Goal: Communication & Community: Answer question/provide support

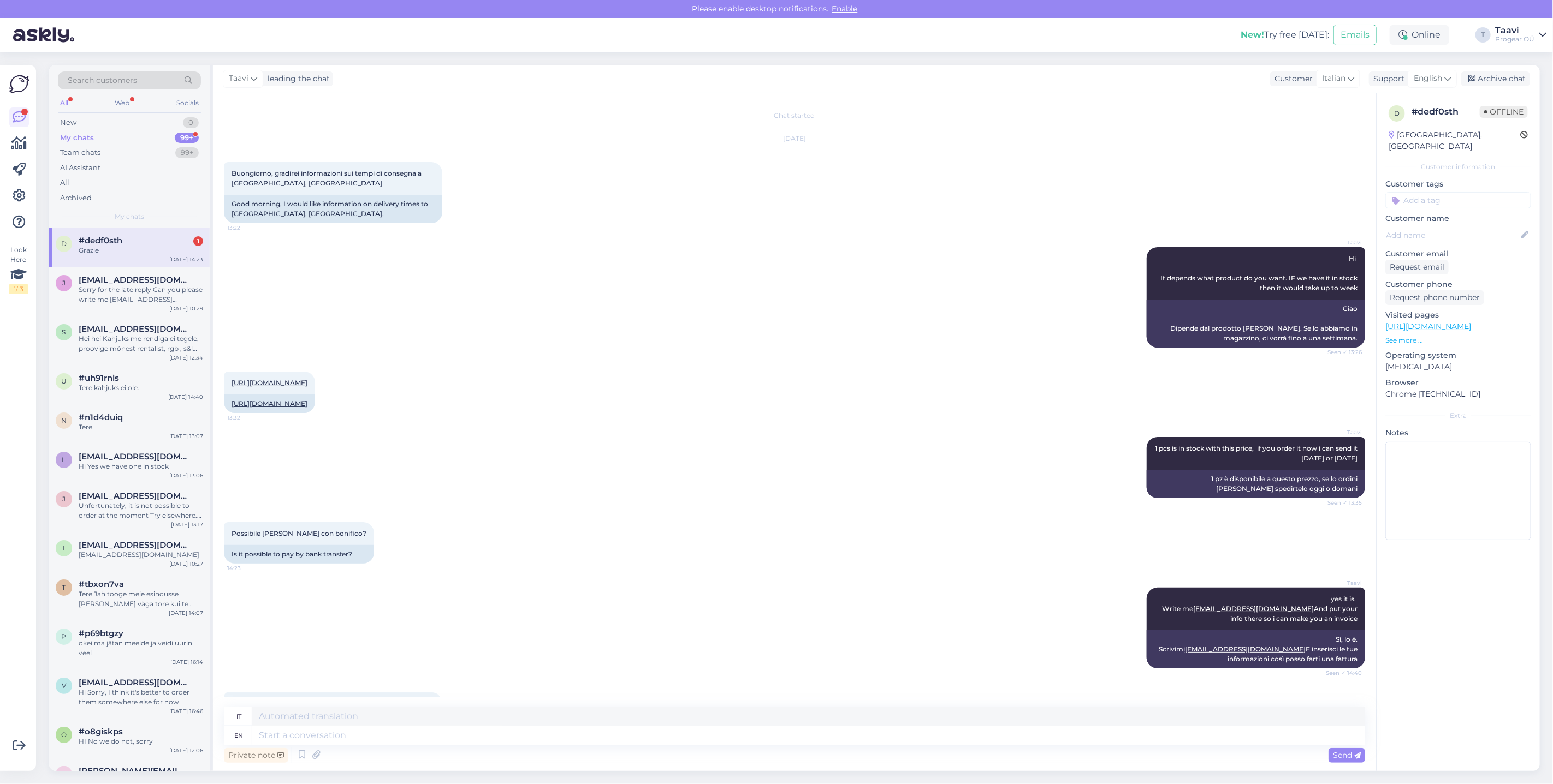
scroll to position [1485, 0]
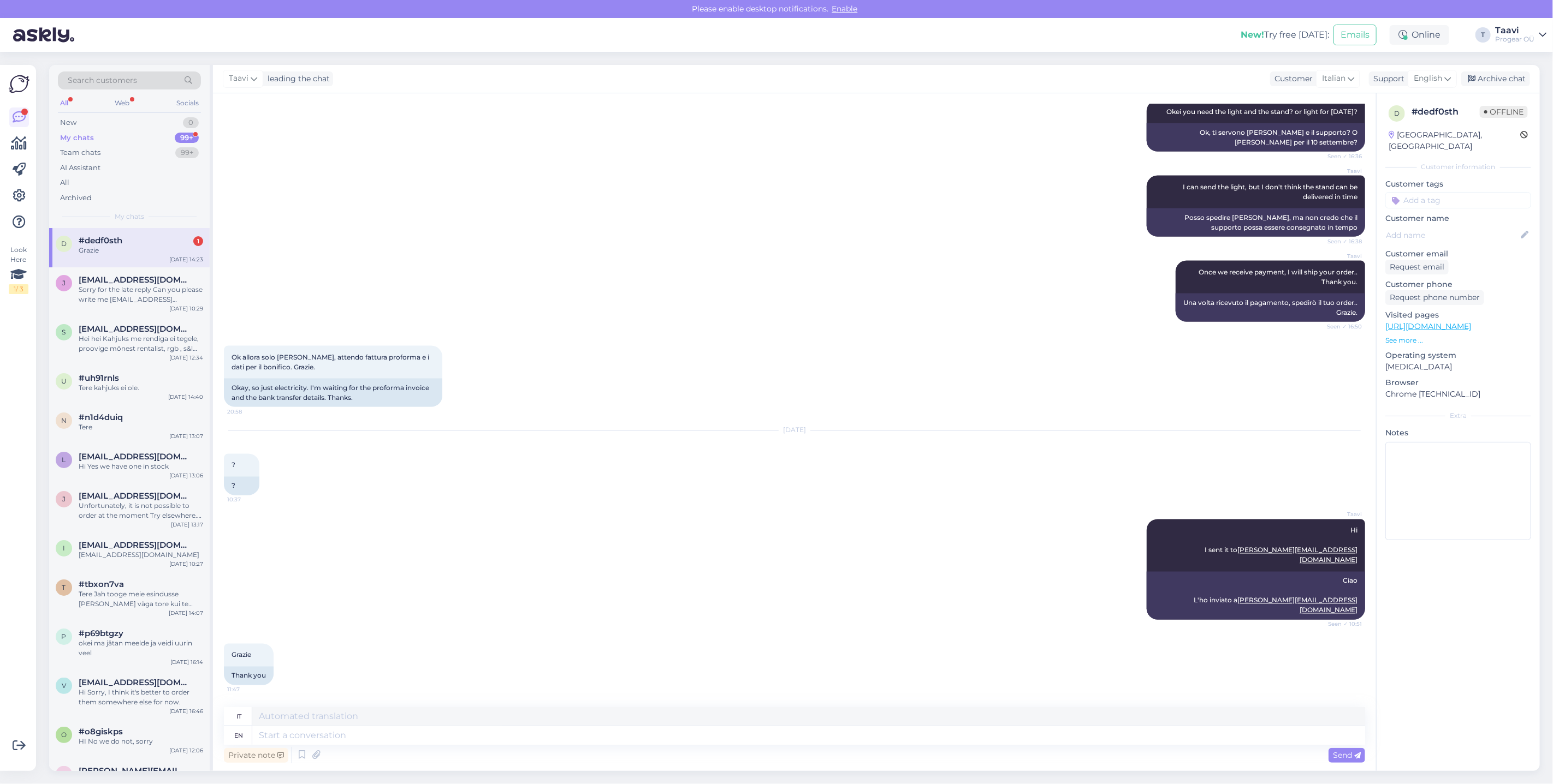
click at [165, 244] on div "#dedf0sth 1" at bounding box center [141, 240] width 125 height 10
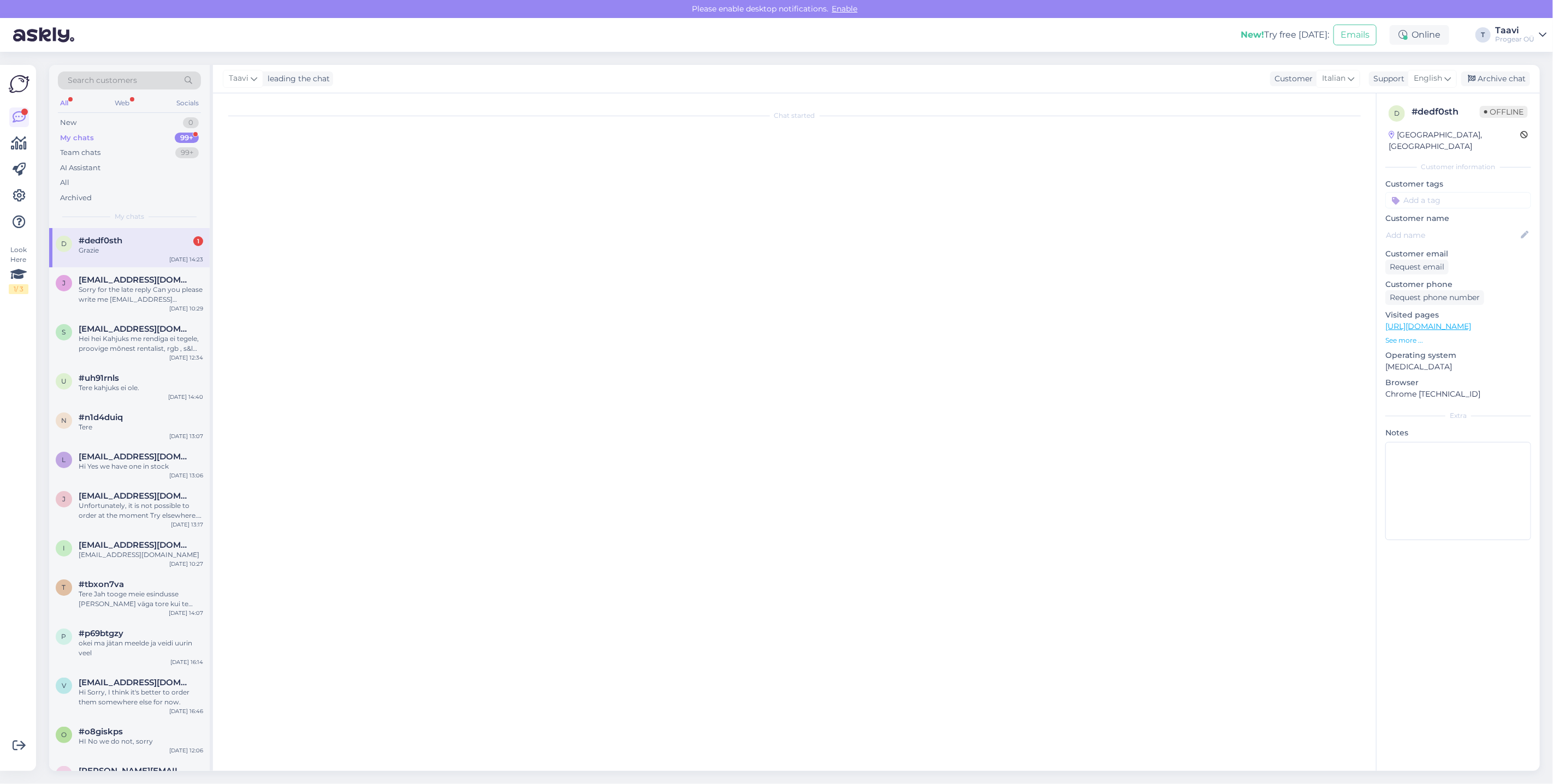
scroll to position [0, 0]
click at [152, 257] on div "d #dedf0sth 1 Grazie [DATE] 14:23" at bounding box center [129, 248] width 161 height 39
click at [69, 104] on div "All" at bounding box center [64, 103] width 13 height 14
click at [137, 246] on div "Ok?" at bounding box center [141, 251] width 125 height 10
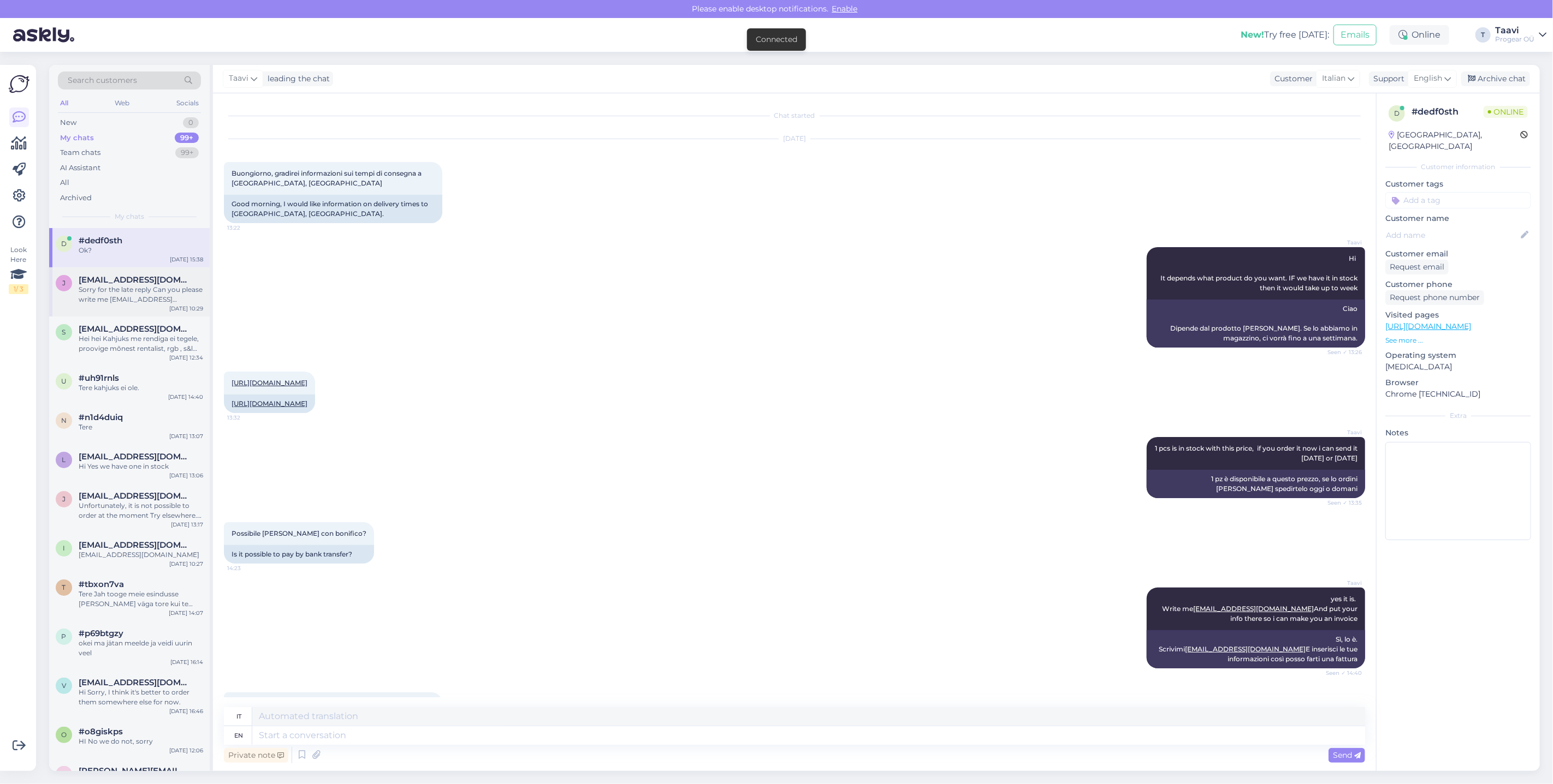
scroll to position [1789, 0]
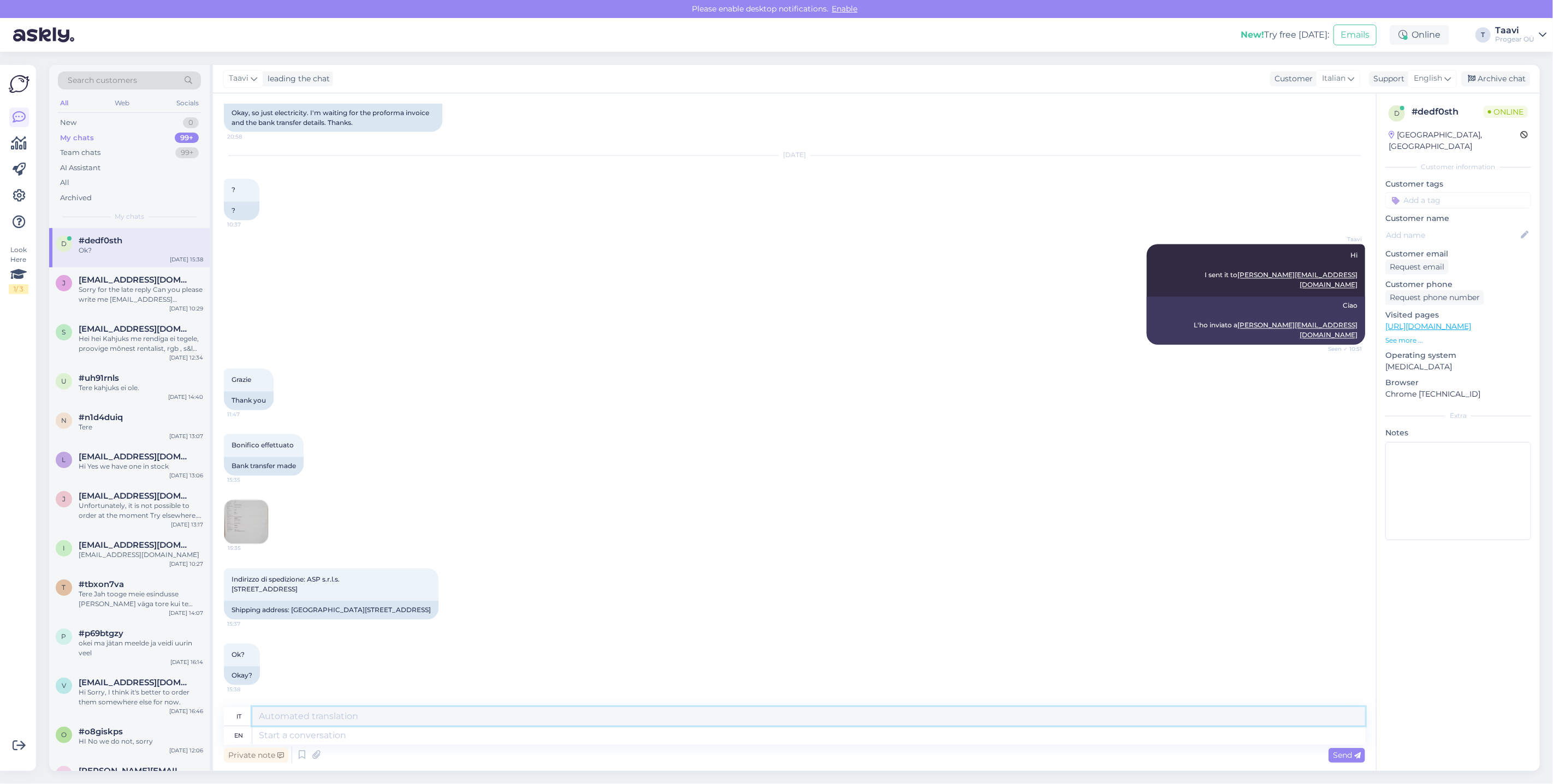
drag, startPoint x: 293, startPoint y: 718, endPoint x: 291, endPoint y: 725, distance: 7.3
click at [292, 718] on textarea at bounding box center [808, 716] width 1113 height 18
click at [291, 733] on textarea at bounding box center [808, 735] width 1113 height 18
click at [282, 734] on textarea at bounding box center [808, 735] width 1113 height 18
click at [282, 734] on textarea at bounding box center [808, 735] width 1113 height 18
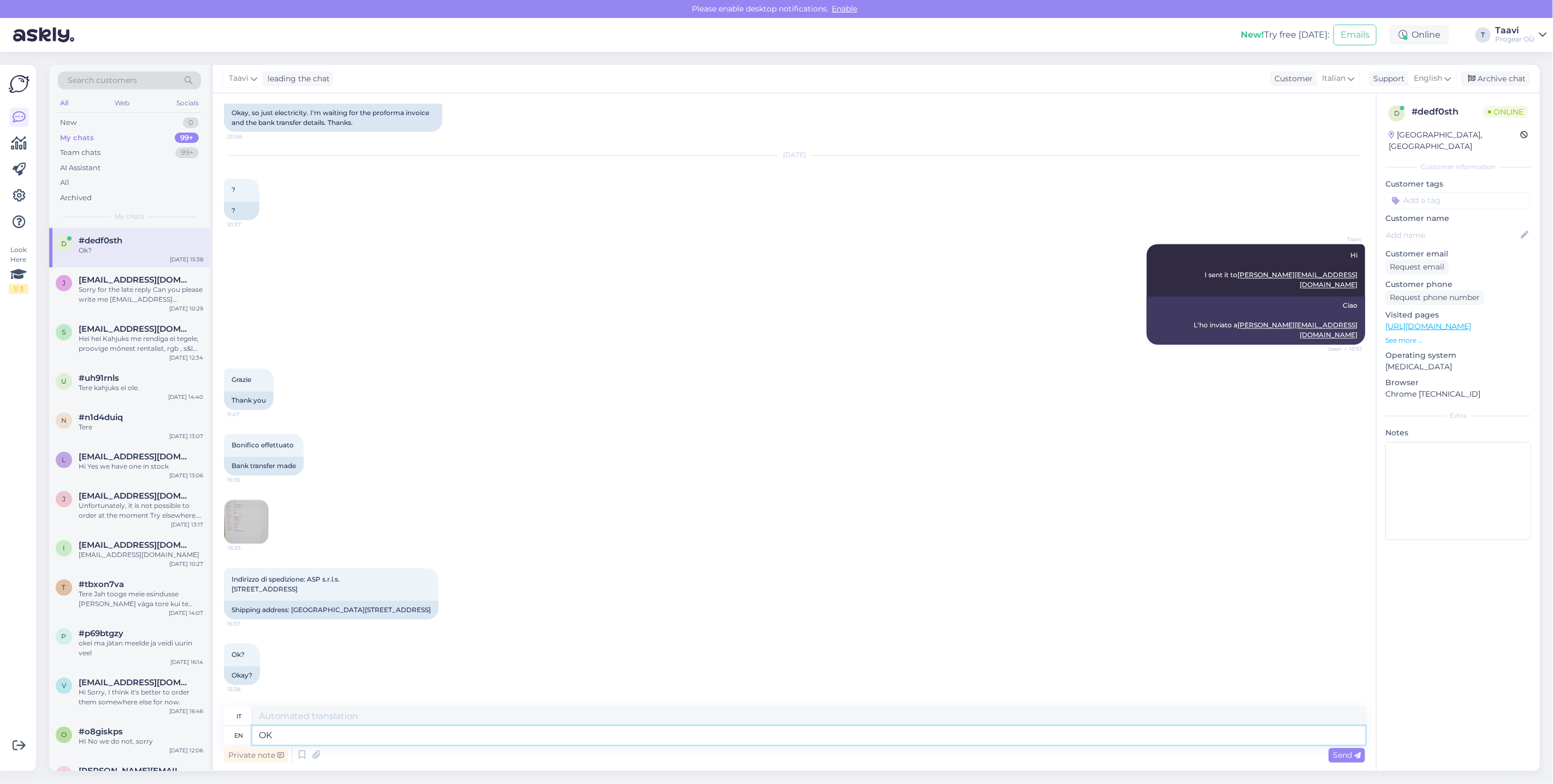
type textarea "OK"
type textarea "OK,"
type textarea "OK, Shippi"
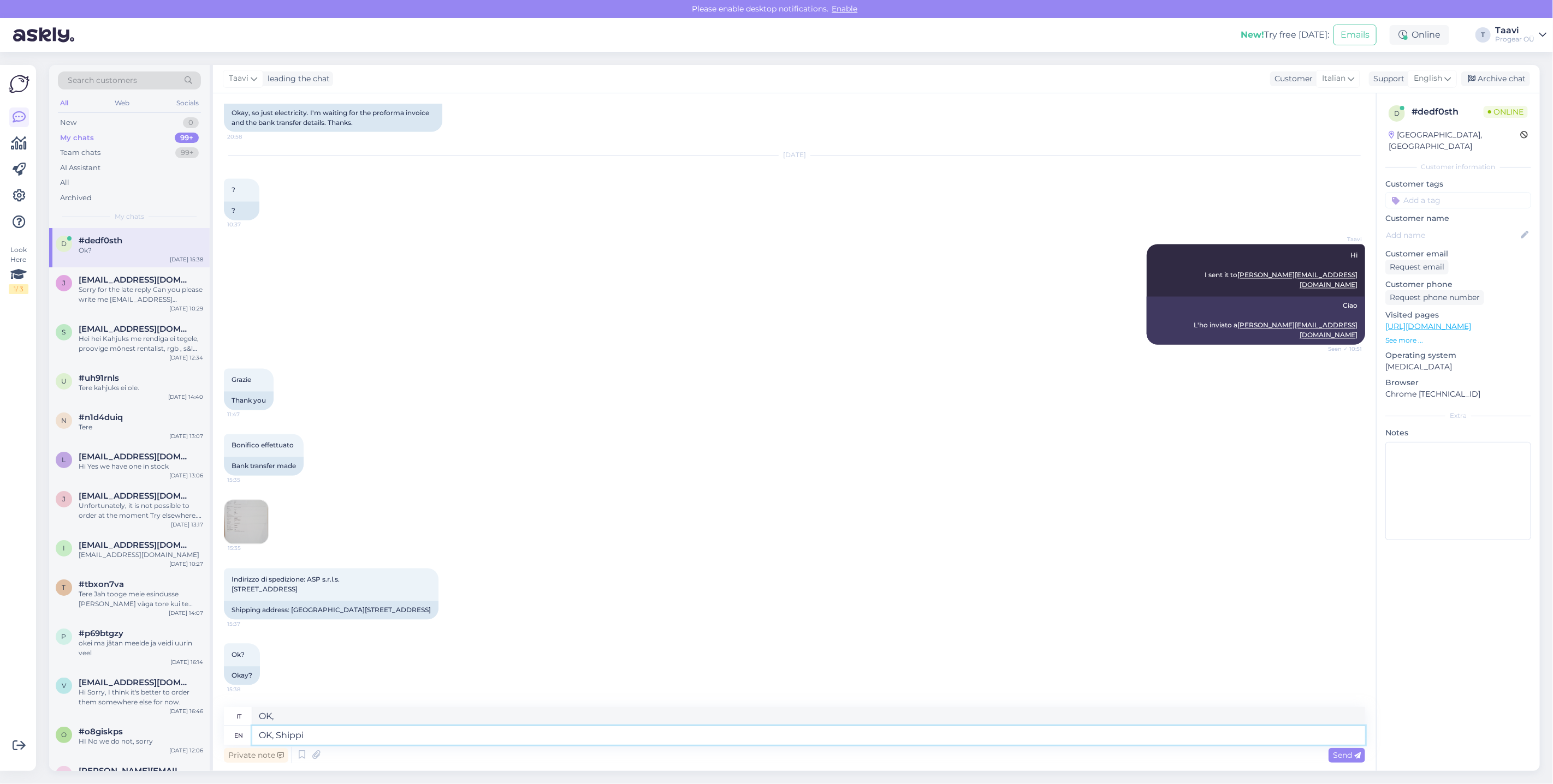
type textarea "Ok, Shippi"
type textarea "OK,"
type textarea "OK, I"
type textarea "Va bene, io"
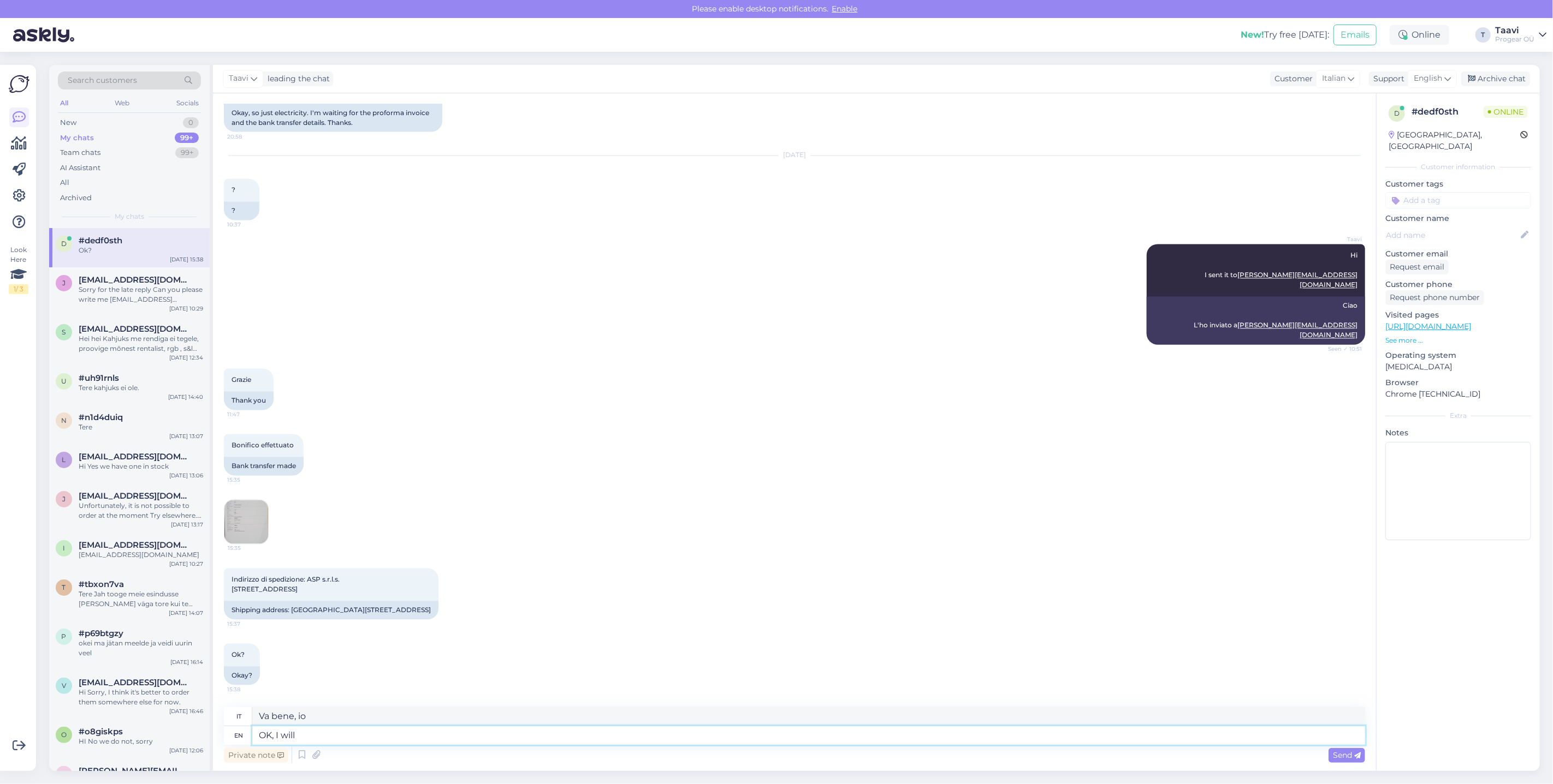
type textarea "OK, I will"
type textarea "Va bene, lo farò"
type textarea "OK, I will ship i"
type textarea "Ok, spedirò"
type textarea "OK, I will ship it o"
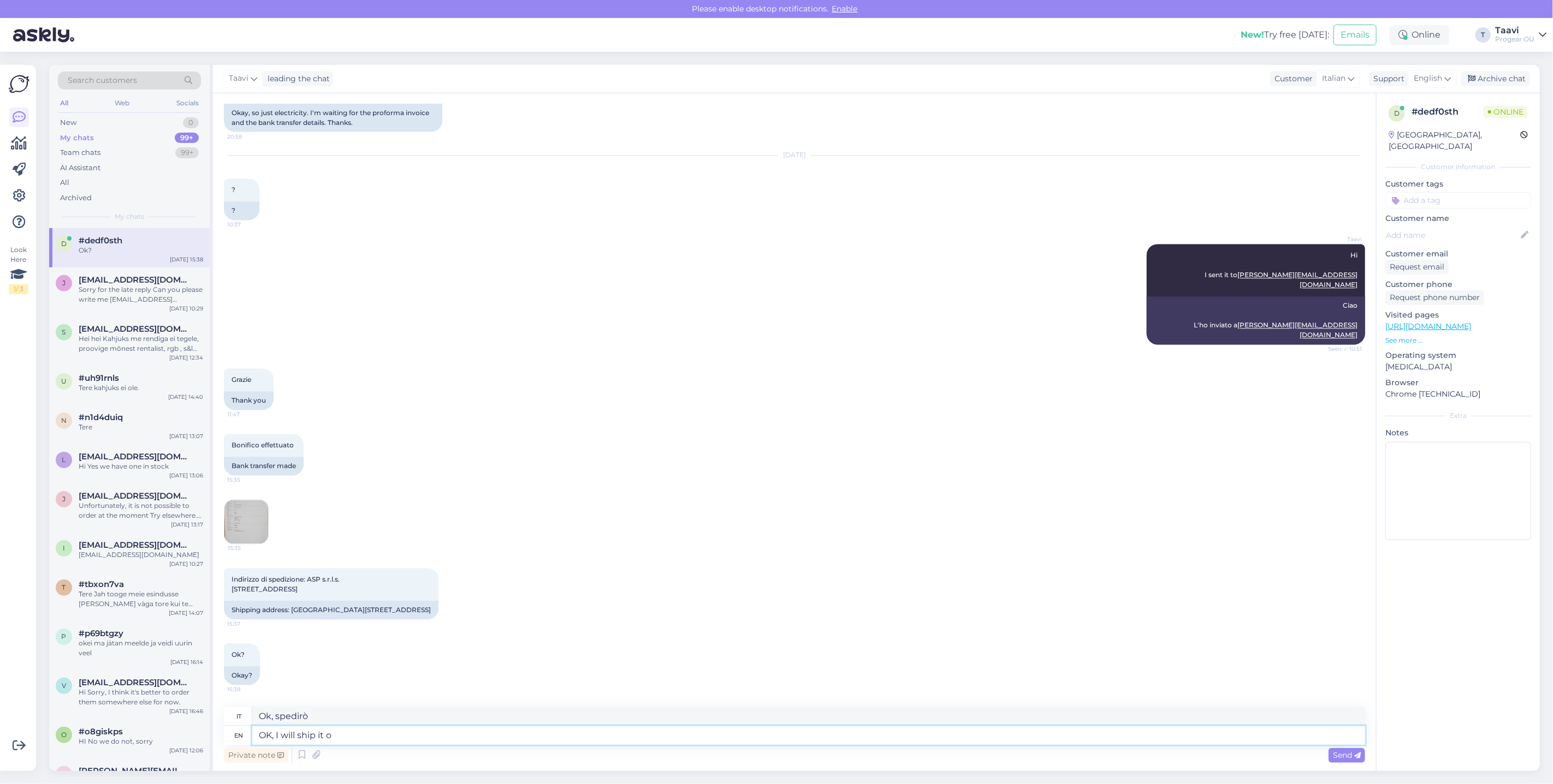
type textarea "Ok, lo spedirò"
type textarea "OK, I will ship it on m"
type textarea "OK, lo spedirò"
type textarea "OK, I will ship it [DATE]"
type textarea "Ok, lo spedirò lunedì"
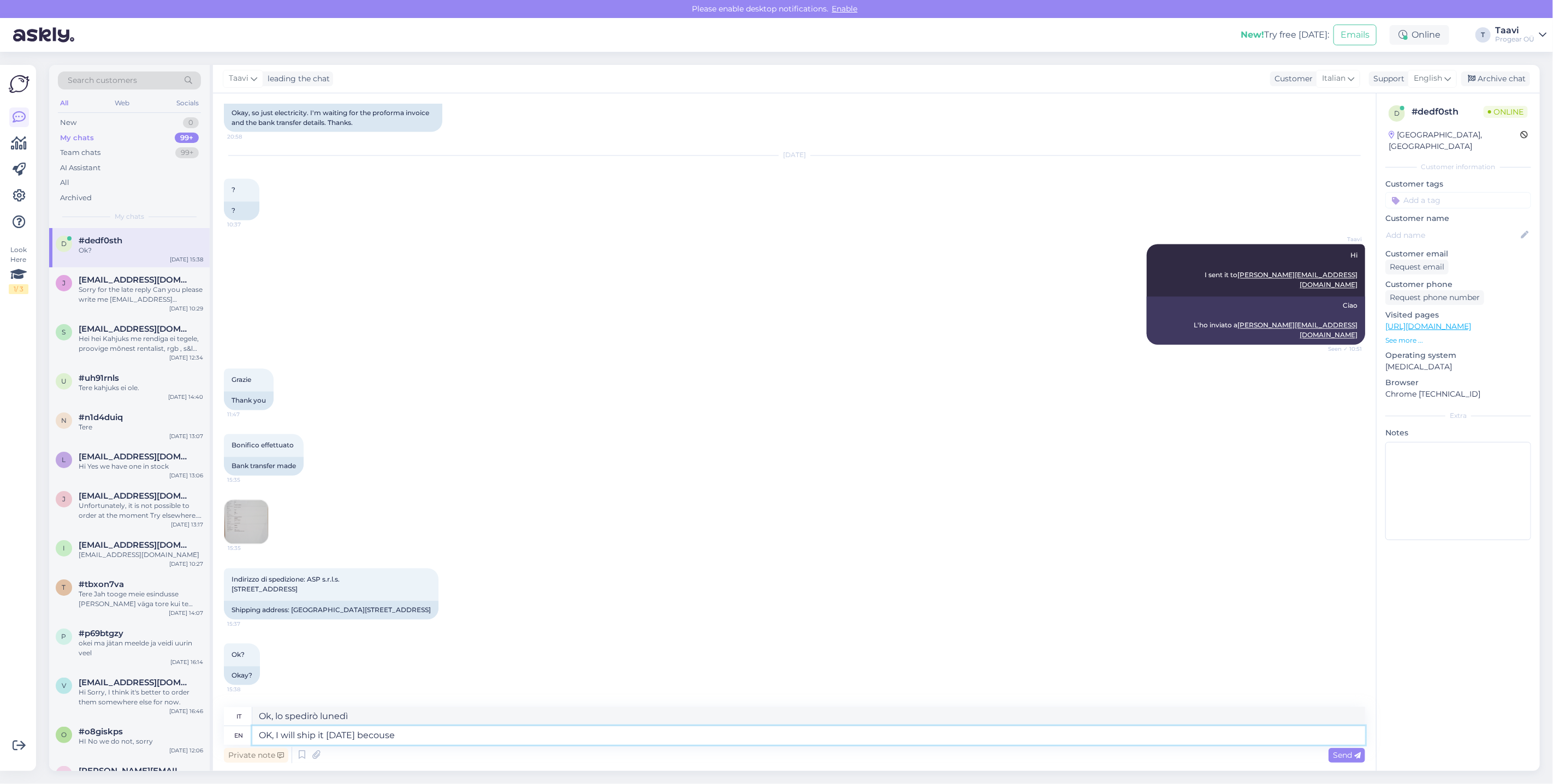
type textarea "OK, I will ship it [DATE] becouse t"
type textarea "OK, lo spedirò lunedì perché"
type textarea "OK, I will ship it [DATE] becouse the"
type textarea "OK, lo spedirò lunedì perché il"
type textarea "OK, I will ship it [DATE] becouse the"
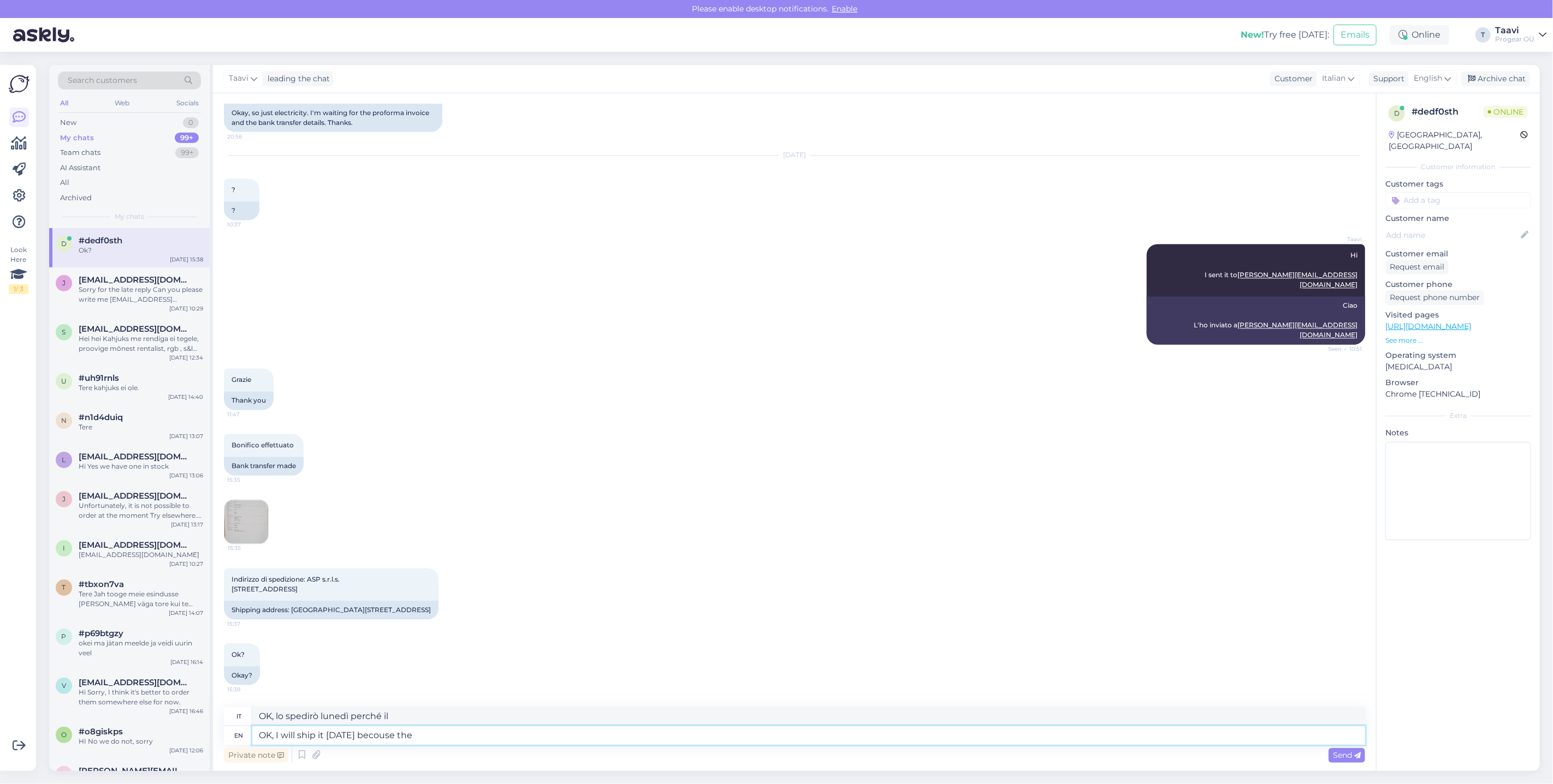
type textarea "OK, lo spedirò lunedì perché il d"
type textarea "OK, I will ship it [DATE] becouse the c"
type textarea "OK, lo spedirò lunedì perché il c"
type textarea "OK, I will ship it [DATE] becouse the cou"
type textarea "OK, lo spedirò lunedì perché il co"
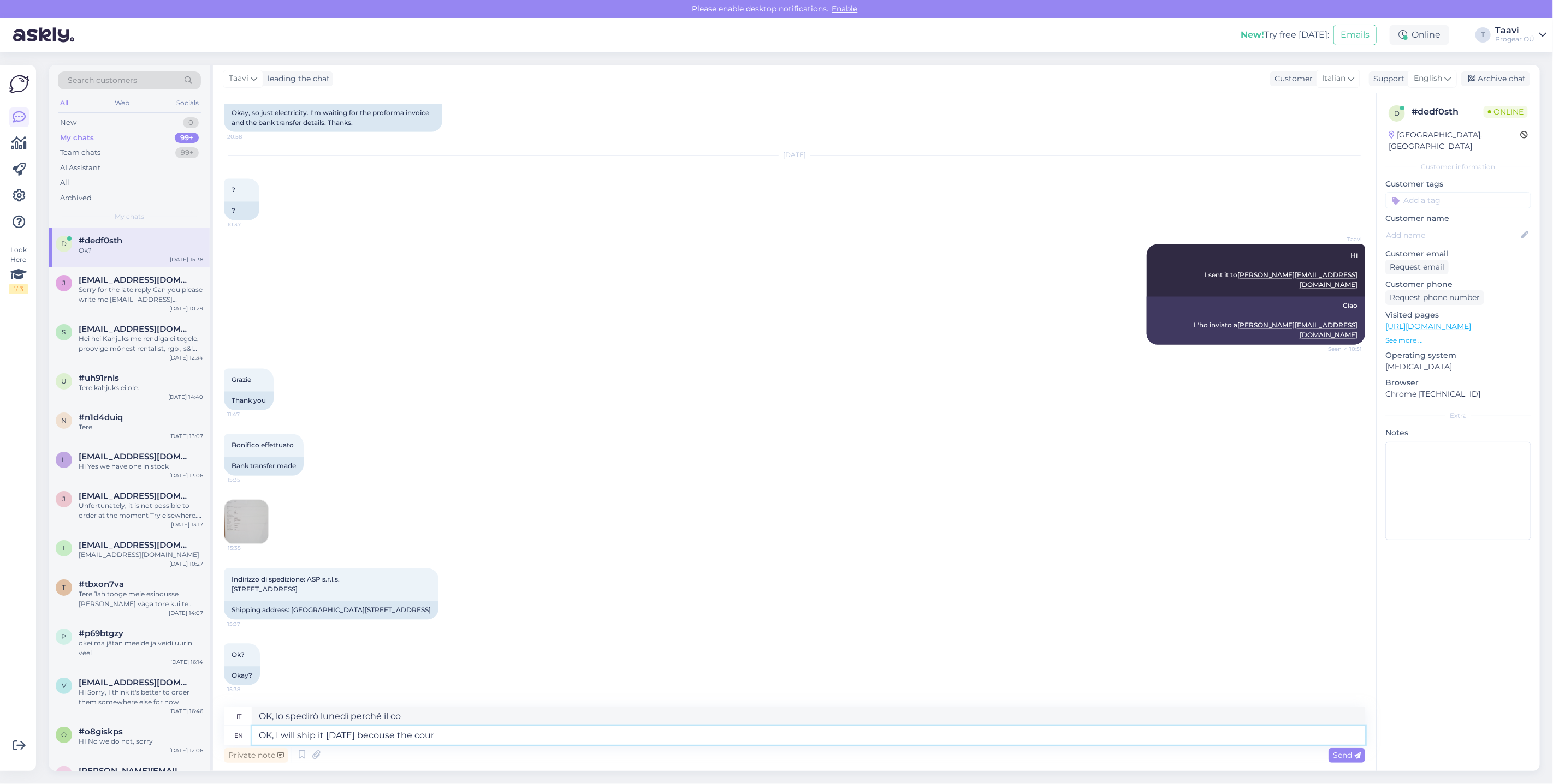
type textarea "OK, I will ship it [DATE] becouse the cou"
type textarea "OK, lo spedirò lunedì perché il cour"
type textarea "OK, I will ship it [DATE] becouse the"
type textarea "OK, lo spedirò lunedì perché il"
type textarea "OK, I will ship it [DATE] becouse to"
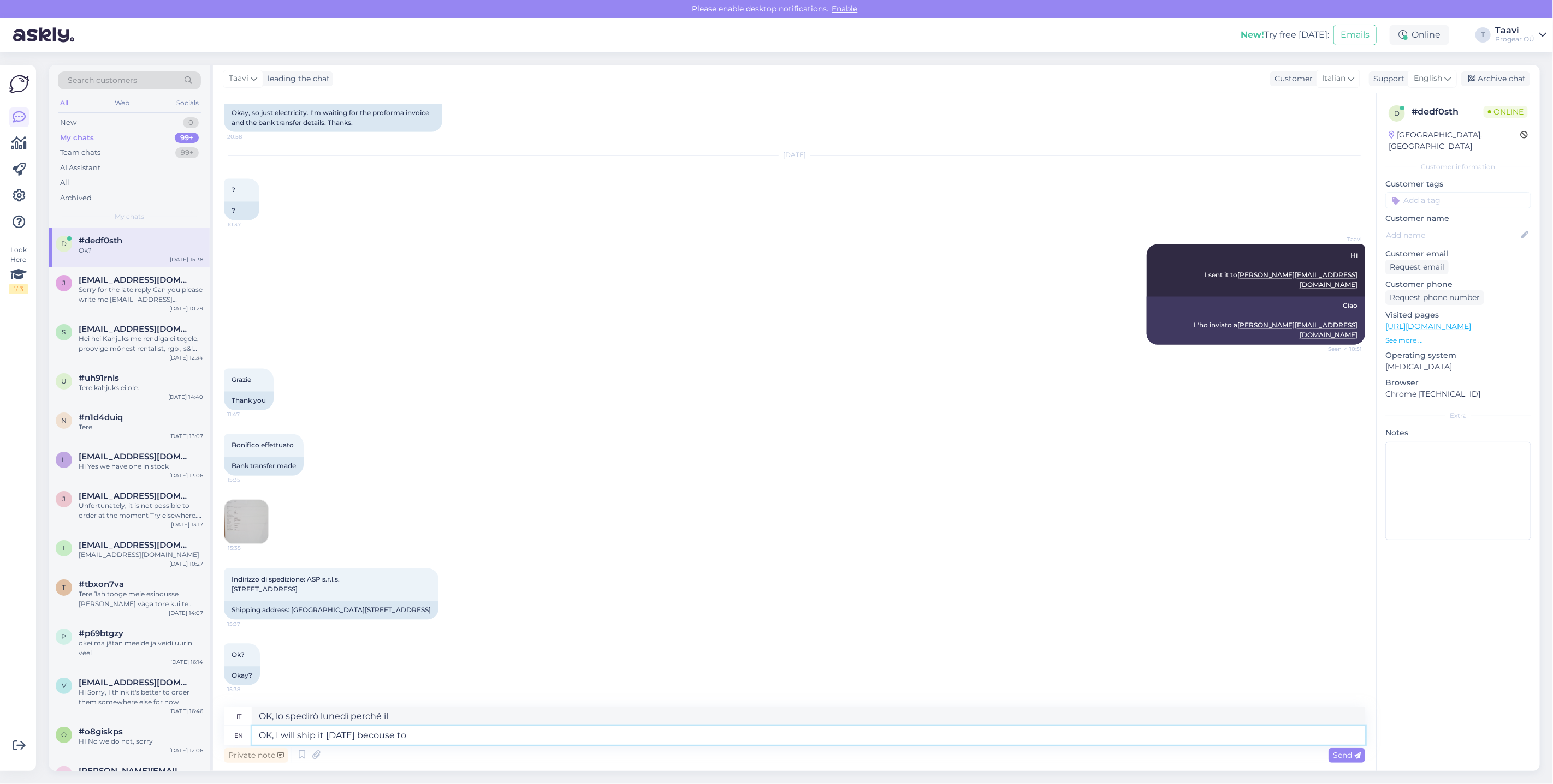
type textarea "OK, lo spedirò lunedì perché"
type textarea "OK, I will ship it [DATE] becouse todays"
type textarea "OK, lo spedirò lunedì perché oggi"
type textarea "OK, I will ship it [DATE] becouse todays pickup is"
type textarea "OK, lo spedirò lunedì perché il ritiro è oggi"
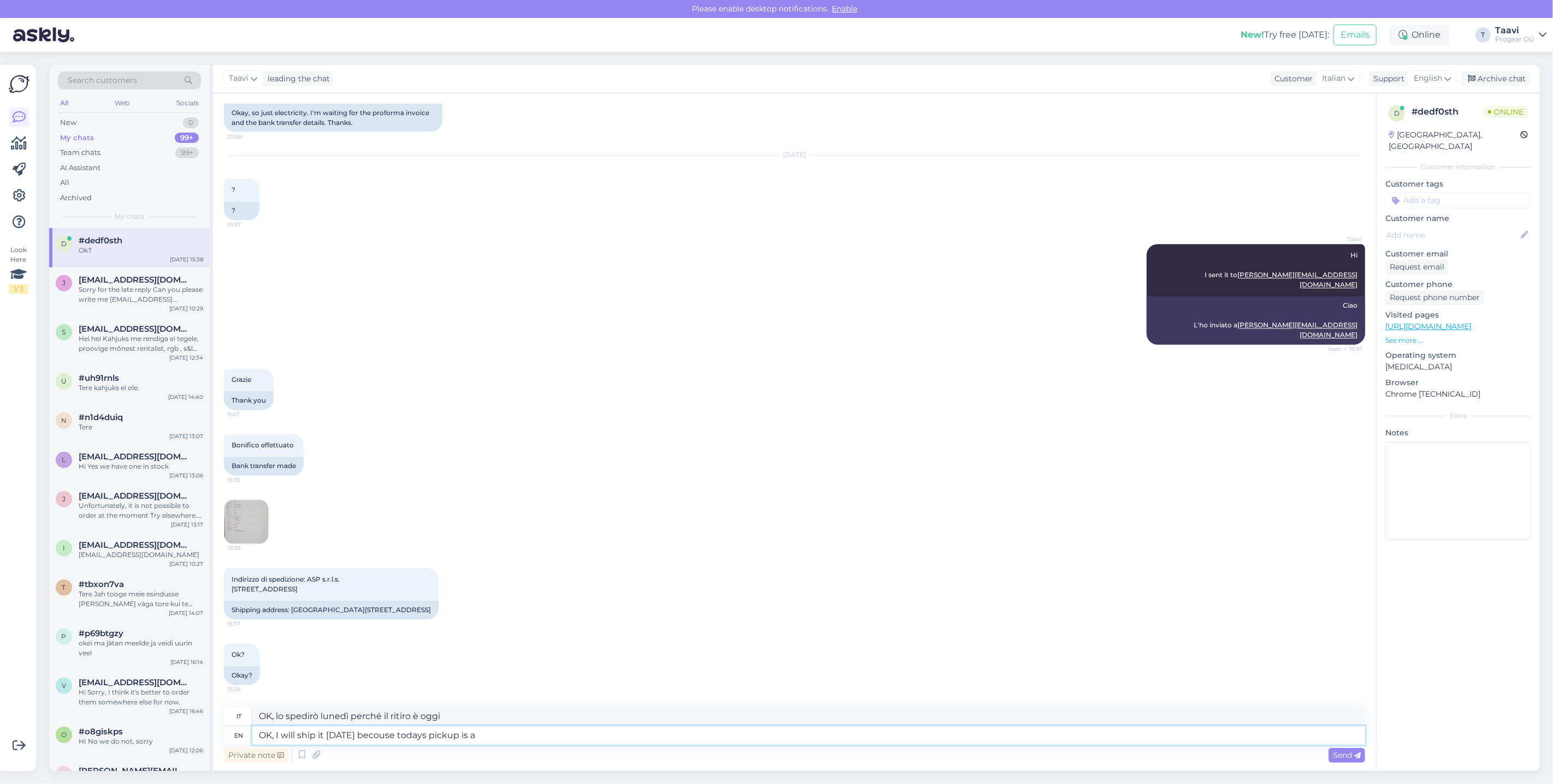
type textarea "OK, I will ship it [DATE] becouse todays pickup is al"
type textarea "OK, lo spedirò lunedì perché il ritiro di oggi è"
type textarea "OK, I will ship it [DATE] becouse todays pickup is alread"
type textarea "OK, lo spedirò lunedì perché il ritiro di oggi è già"
type textarea "OK, I will ship it [DATE] becouse todays pickup is already made"
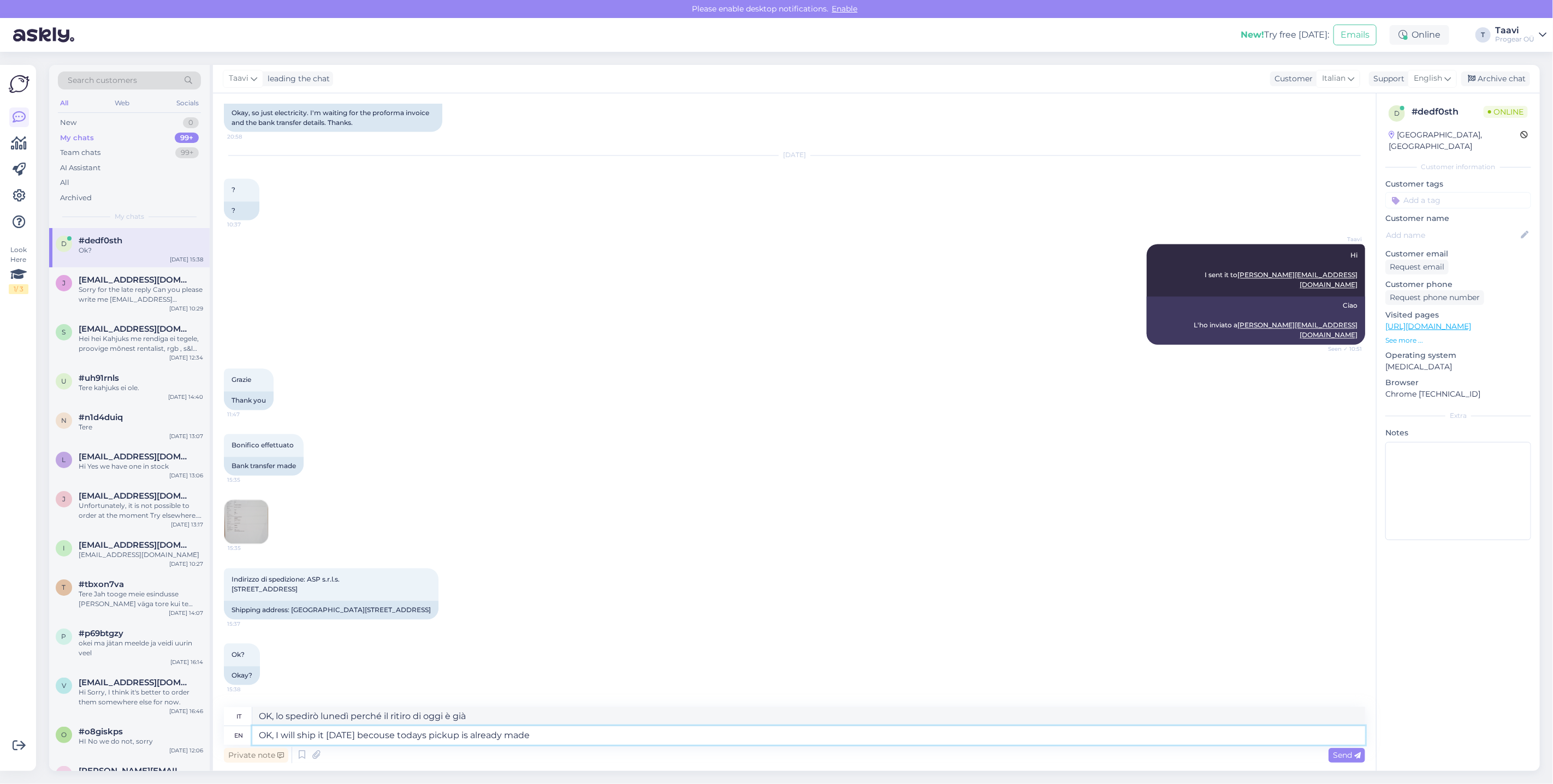
type textarea "OK, lo spedirò lunedì perché il ritiro di oggi è già stato effettuato"
type textarea "OK, I will ship it [DATE] becouse todays pickup is already made.."
type textarea "OK, lo spedirò lunedì perché il ritiro di oggi è già made.."
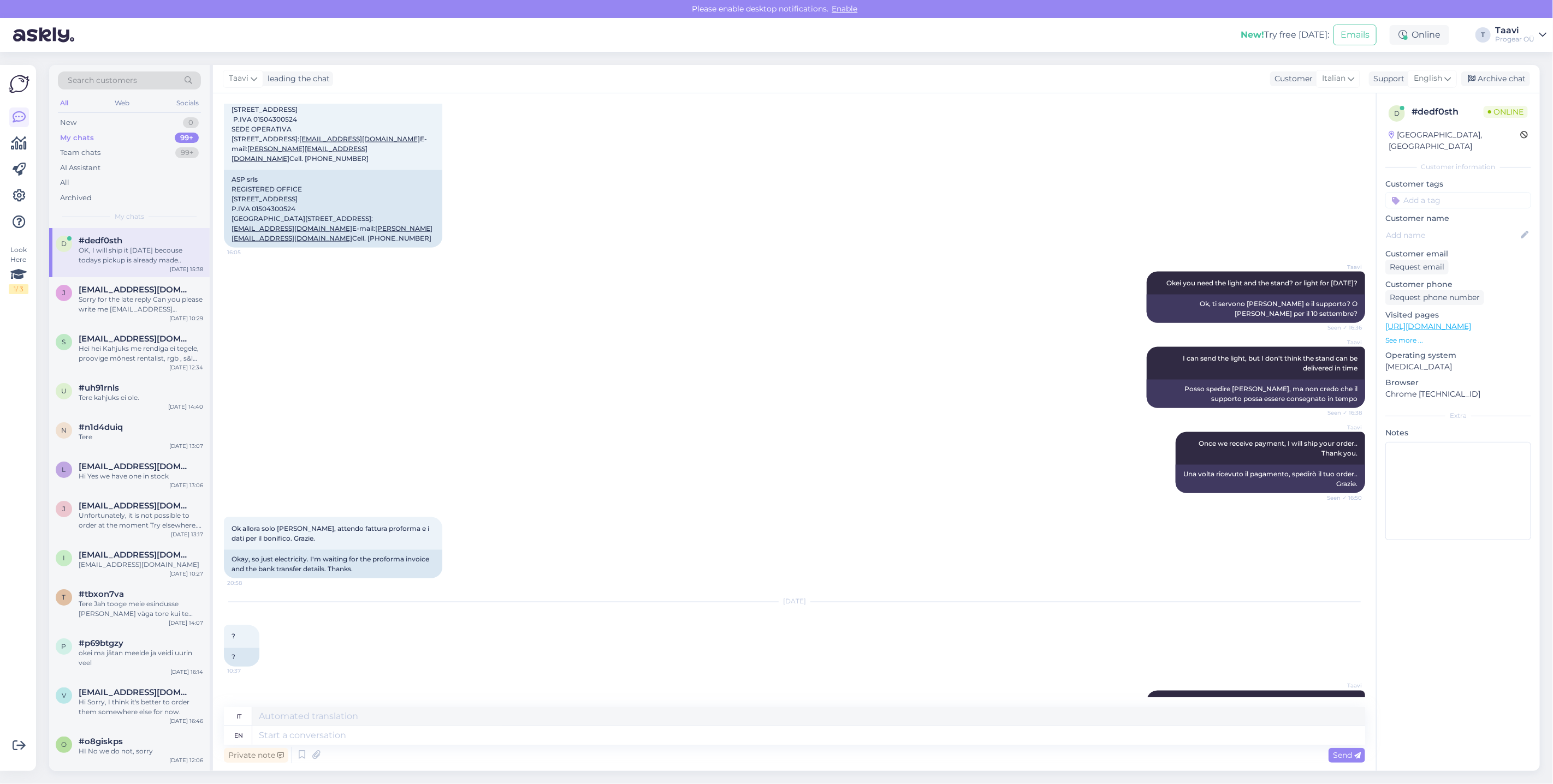
scroll to position [1252, 0]
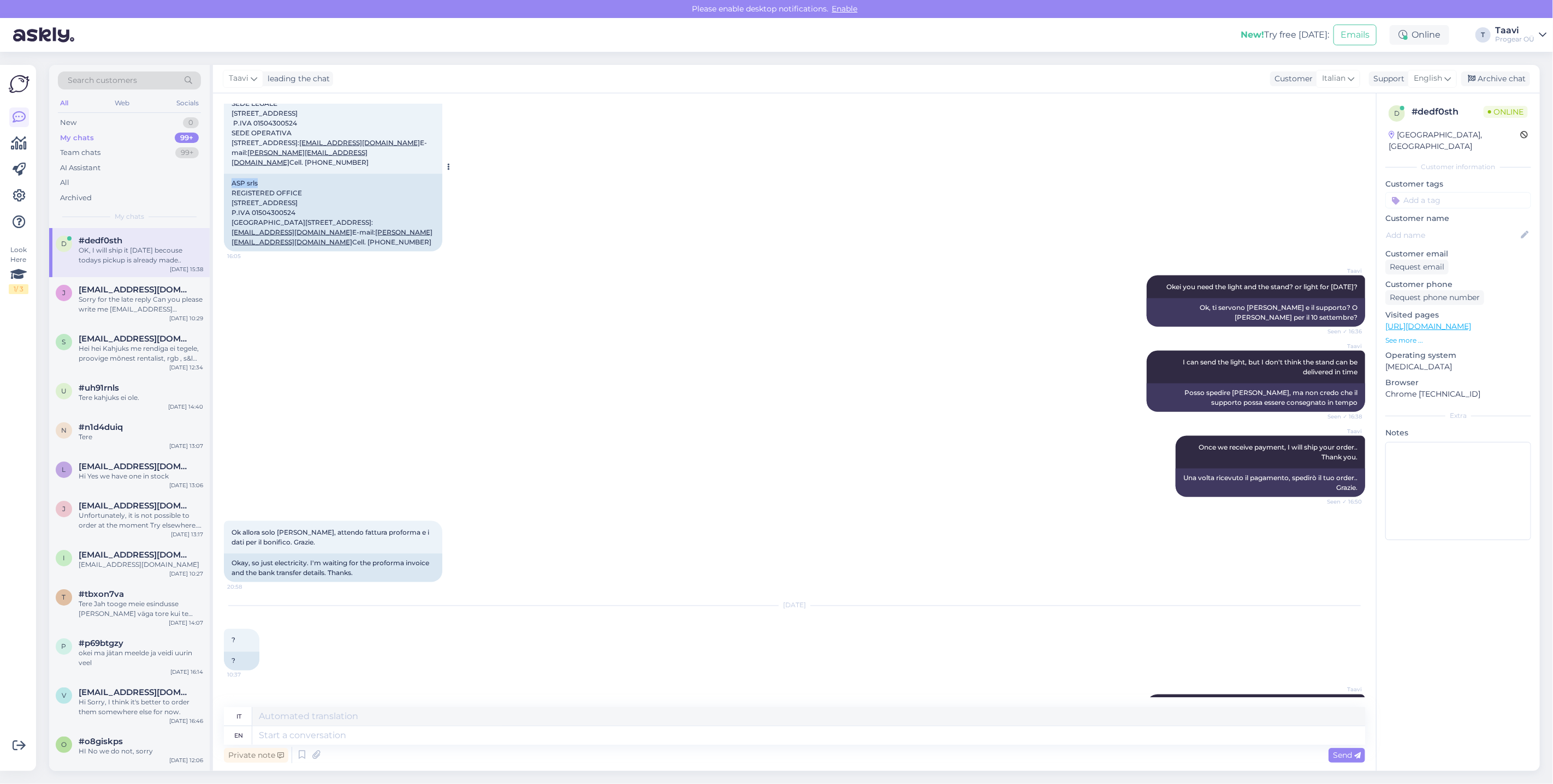
drag, startPoint x: 230, startPoint y: 209, endPoint x: 268, endPoint y: 211, distance: 38.1
click at [265, 211] on div "ASP srls REGISTERED OFFICE [STREET_ADDRESS] P.IVA 01504300524 [GEOGRAPHIC_DATA]…" at bounding box center [333, 213] width 218 height 77
copy div "ASP srls"
click at [281, 252] on div "ASP srls REGISTERED OFFICE [STREET_ADDRESS] P.IVA 01504300524 [GEOGRAPHIC_DATA]…" at bounding box center [333, 213] width 218 height 77
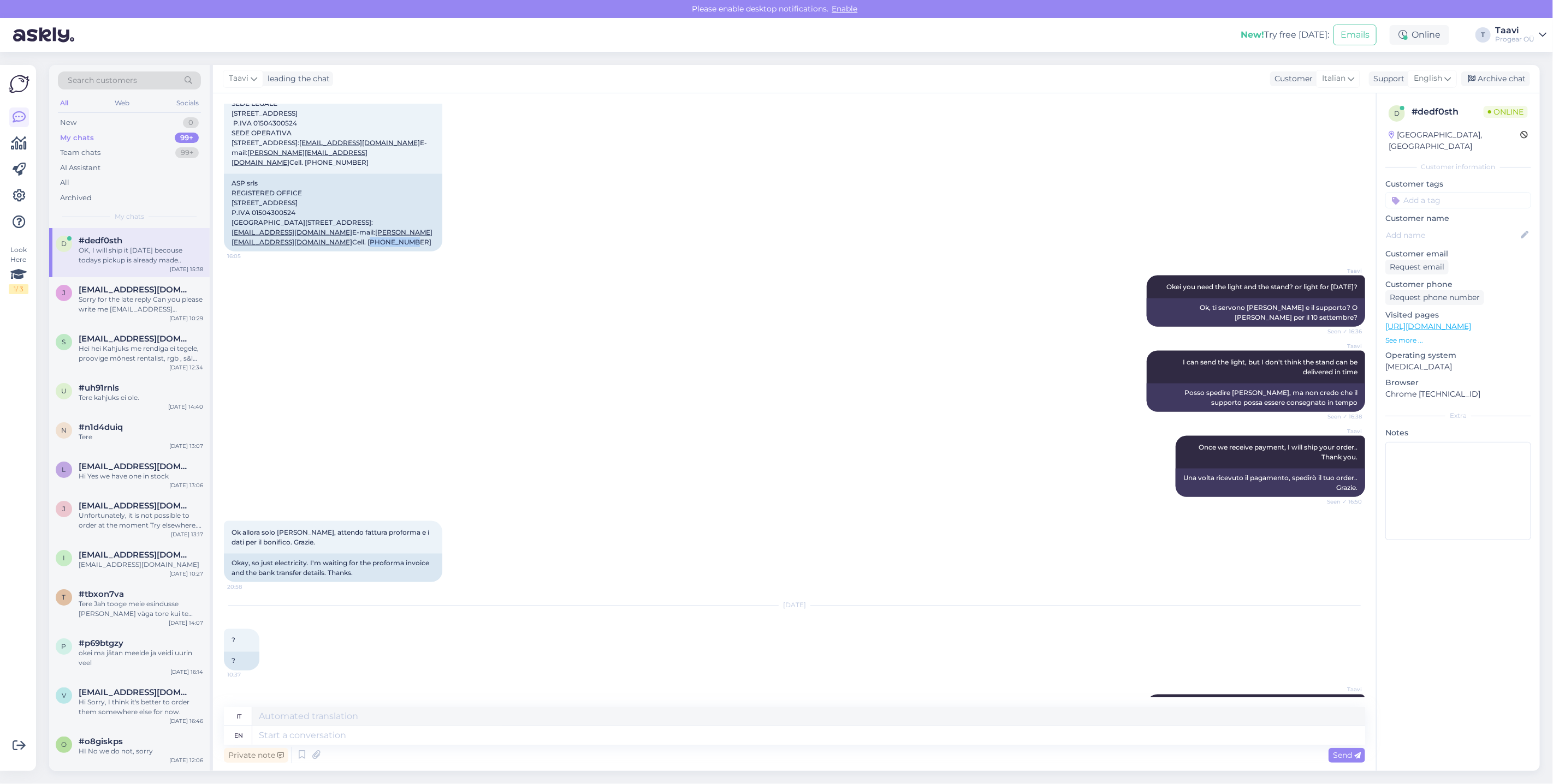
copy div "3481646044"
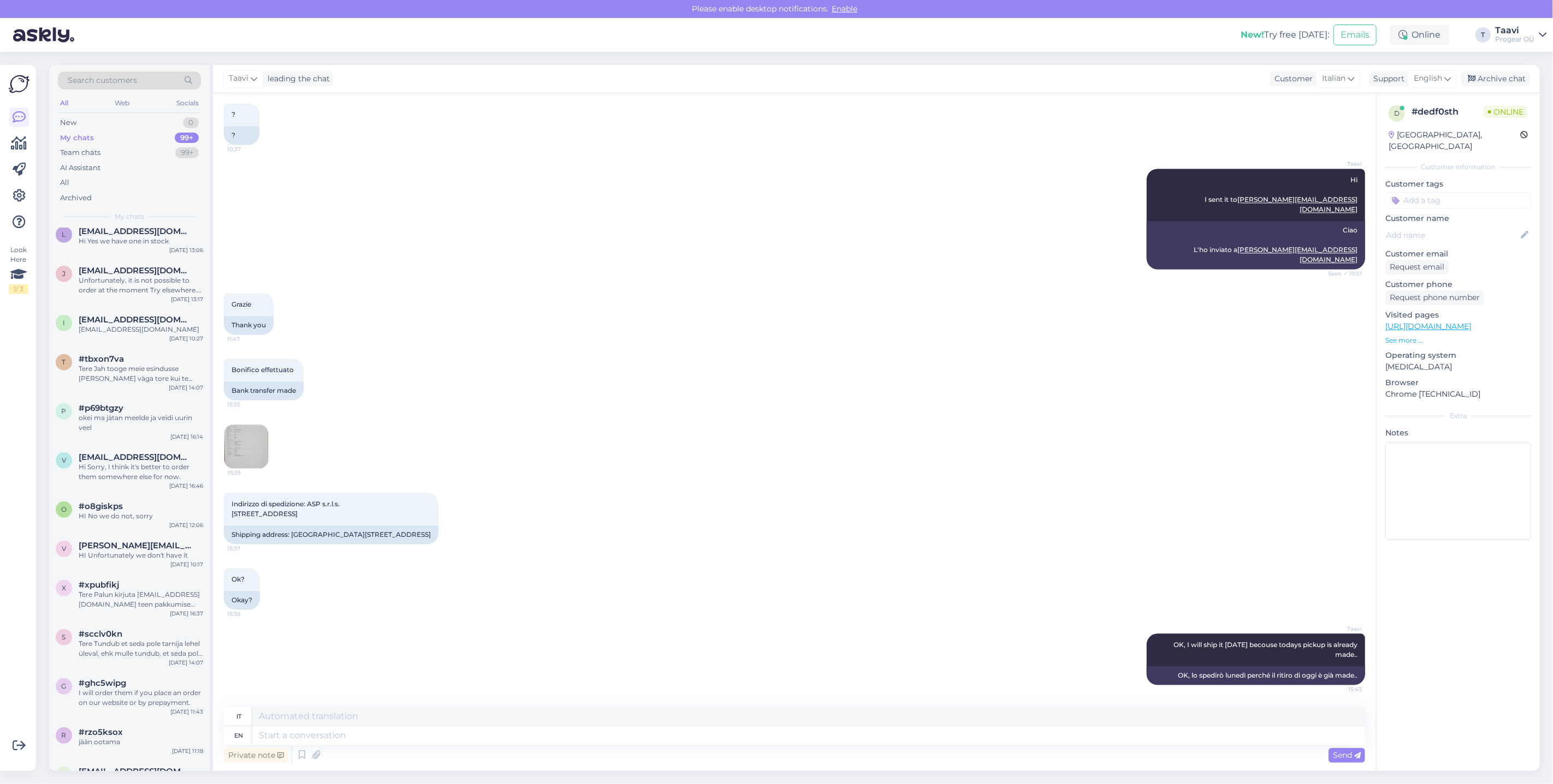
scroll to position [1864, 0]
drag, startPoint x: 252, startPoint y: 527, endPoint x: 275, endPoint y: 526, distance: 23.0
click at [275, 526] on div "Shipping address: [GEOGRAPHIC_DATA][STREET_ADDRESS]" at bounding box center [331, 535] width 215 height 18
copy div "Via Poggiolo,"
click at [266, 538] on div "Shipping address: [GEOGRAPHIC_DATA][STREET_ADDRESS]" at bounding box center [331, 535] width 215 height 18
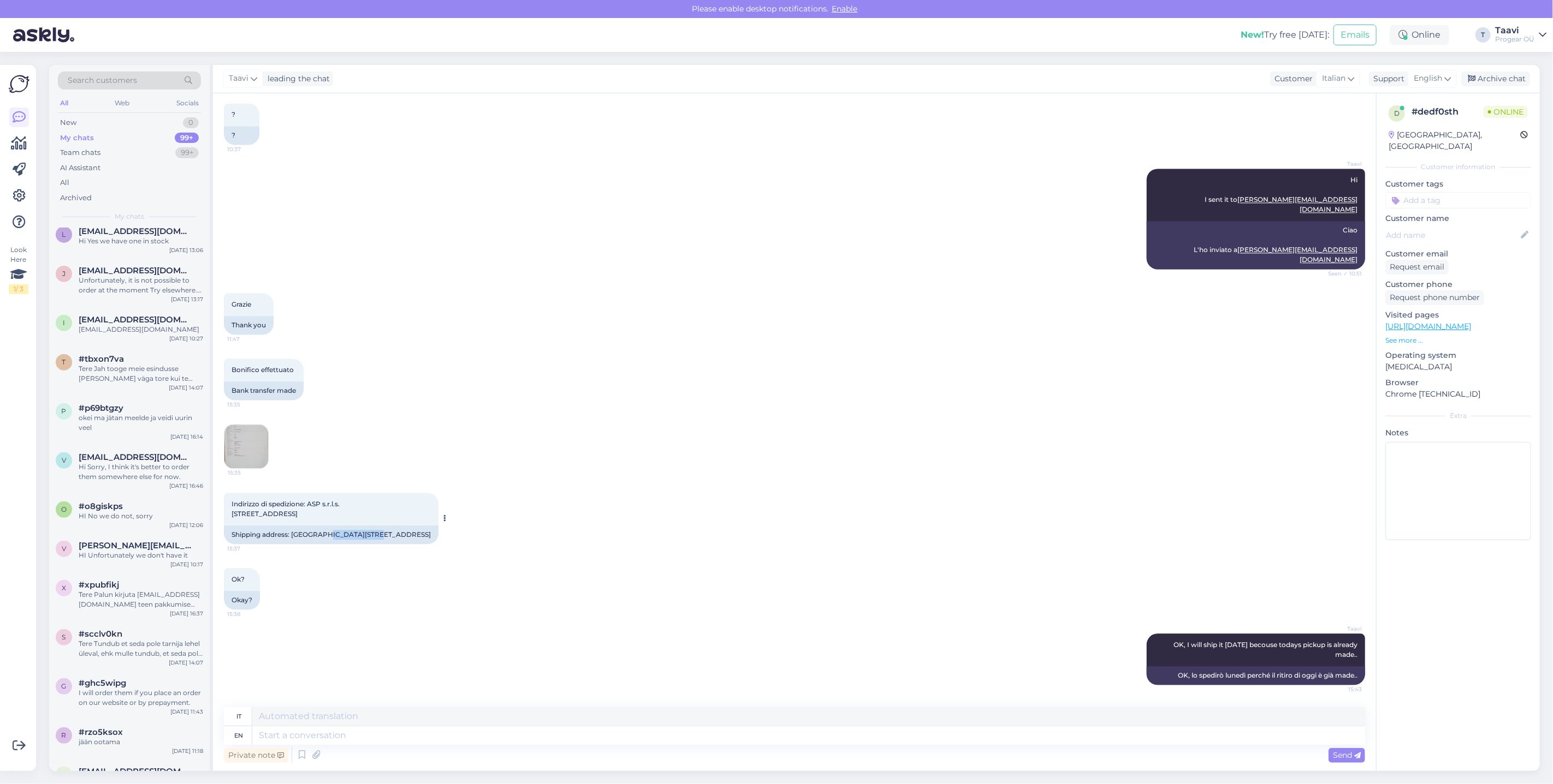
click at [266, 538] on div "Shipping address: [GEOGRAPHIC_DATA][STREET_ADDRESS]" at bounding box center [331, 535] width 215 height 18
copy div "Sinalunga"
click at [254, 427] on img at bounding box center [246, 447] width 43 height 43
click at [242, 425] on img at bounding box center [246, 447] width 43 height 43
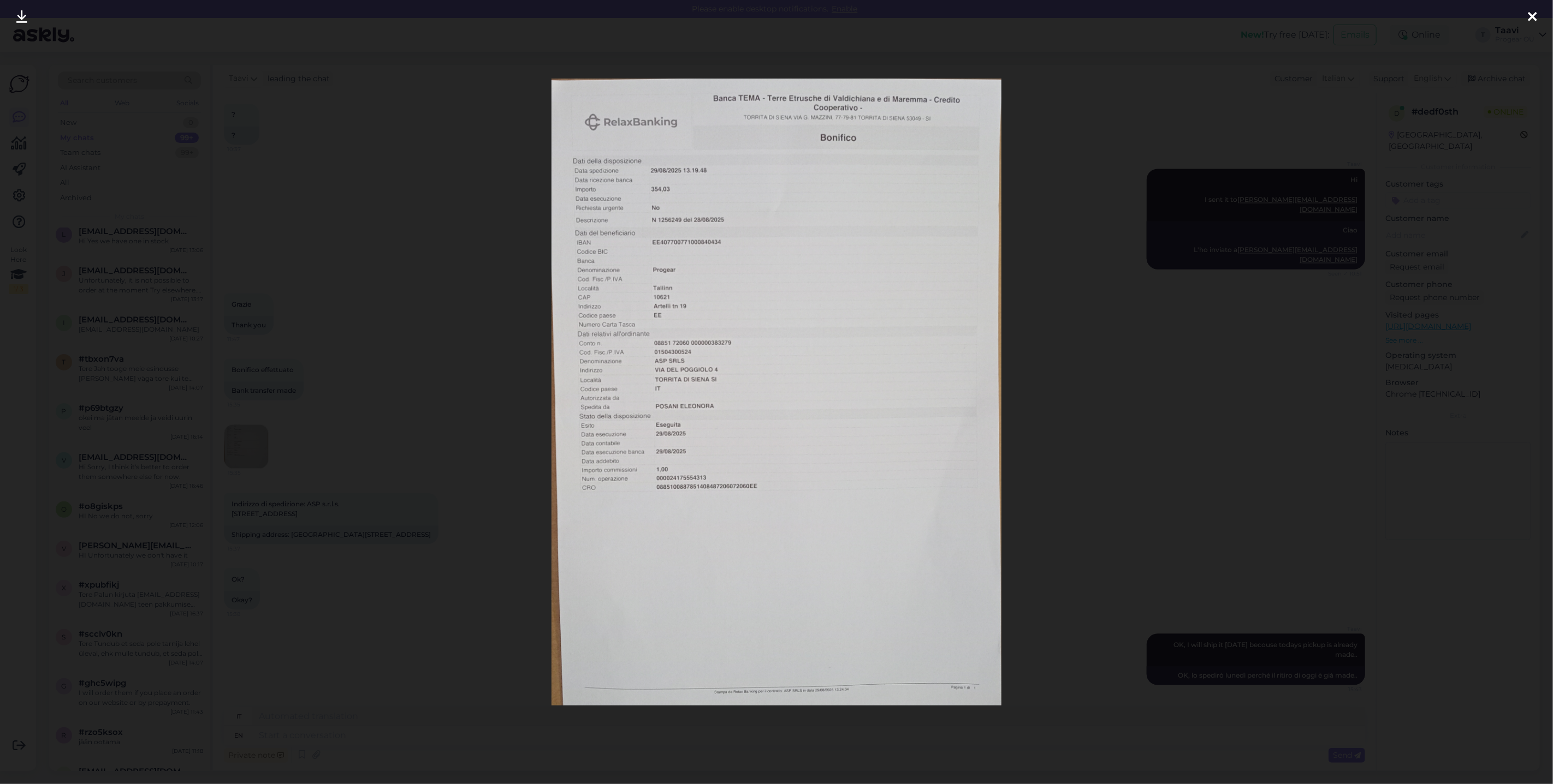
click at [492, 450] on div at bounding box center [776, 392] width 1553 height 784
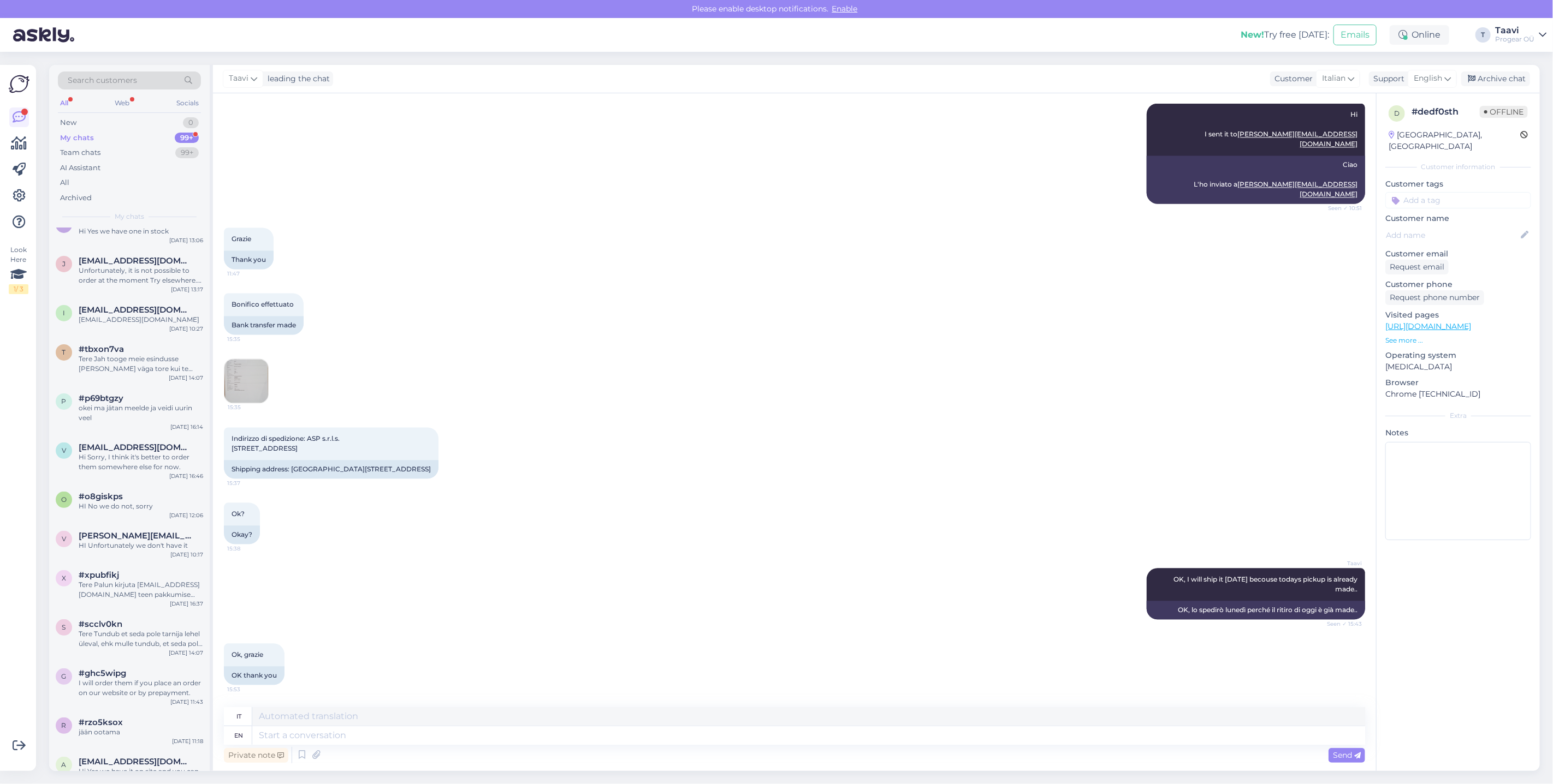
scroll to position [225, 0]
